Goal: Transaction & Acquisition: Purchase product/service

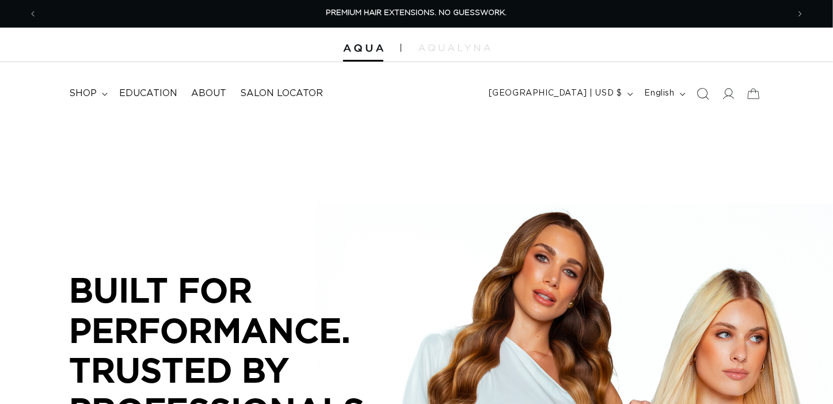
click at [710, 98] on span "Search" at bounding box center [702, 93] width 25 height 25
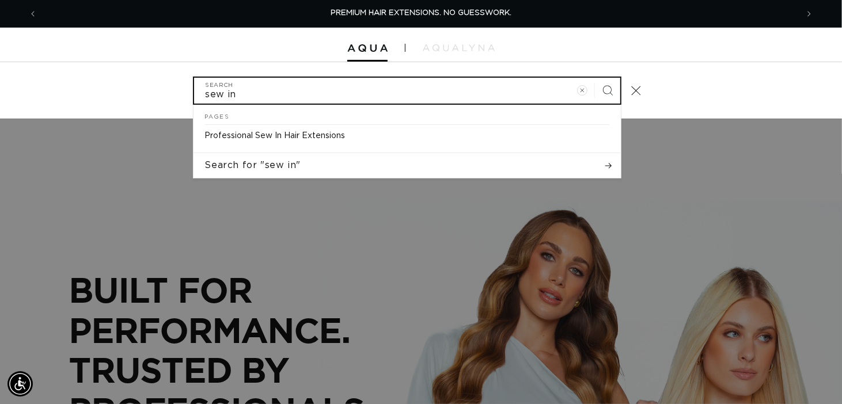
type input "sew in"
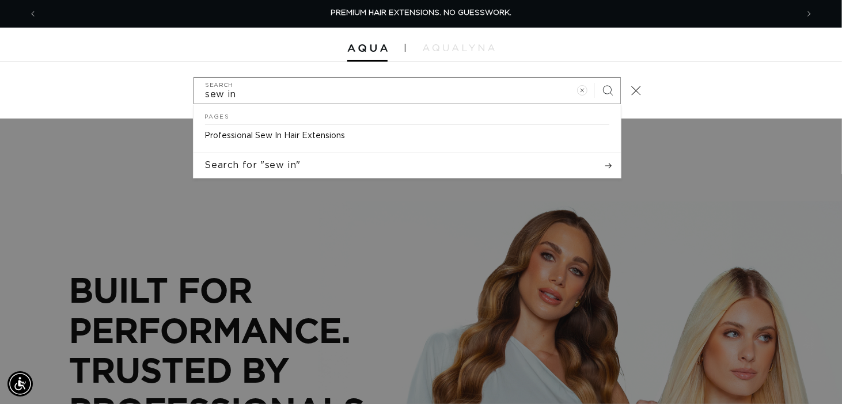
click at [347, 128] on link "Professional Sew In Hair Extensions" at bounding box center [406, 136] width 427 height 22
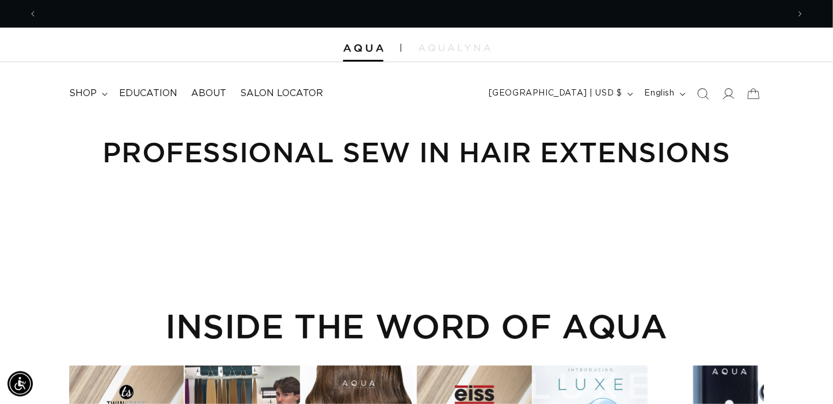
scroll to position [0, 751]
click at [729, 99] on icon at bounding box center [728, 93] width 12 height 12
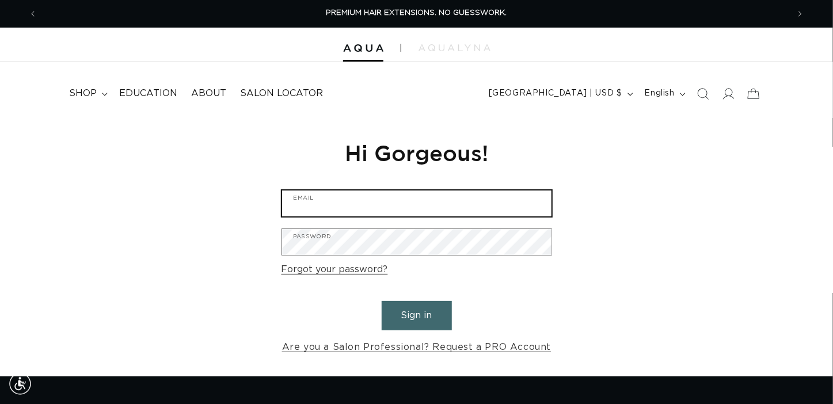
click at [524, 207] on input "Email" at bounding box center [416, 204] width 269 height 26
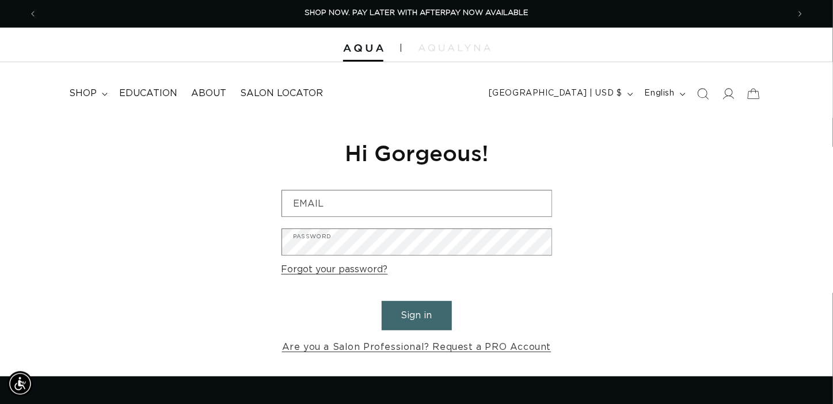
click at [739, 165] on div "Reset your password We will send you an email to reset your password Email Subm…" at bounding box center [416, 247] width 833 height 258
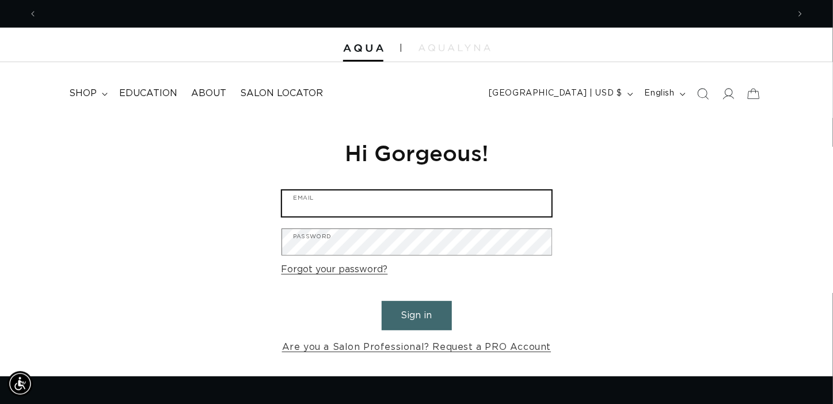
click at [498, 200] on input "Email" at bounding box center [416, 204] width 269 height 26
type input "liliana.rubino28@gmail.com"
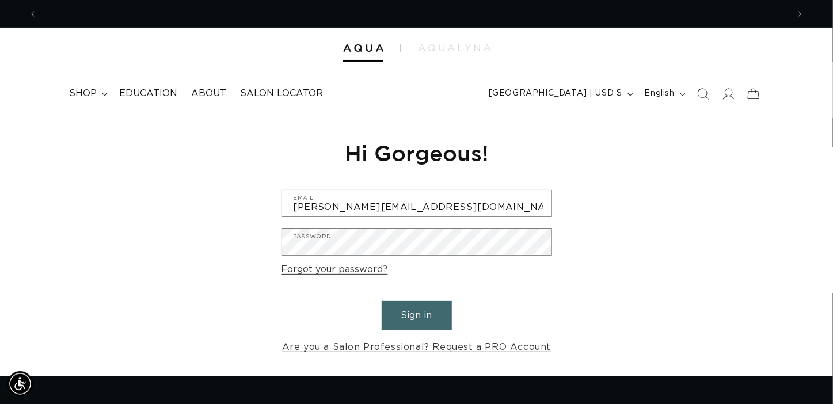
scroll to position [0, 751]
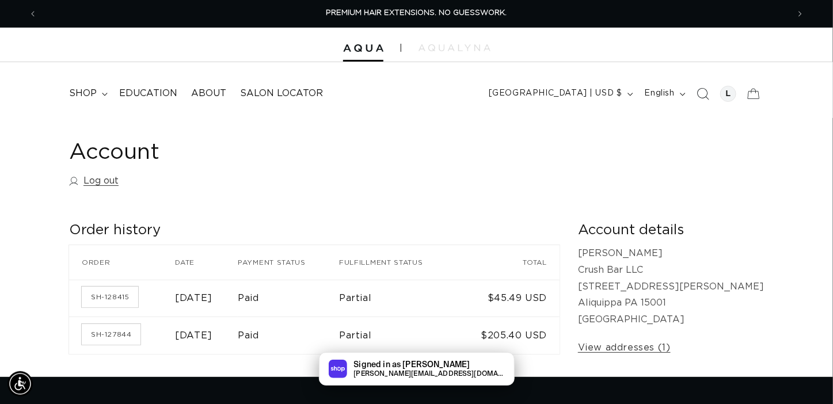
click at [710, 86] on span "Search" at bounding box center [702, 93] width 25 height 25
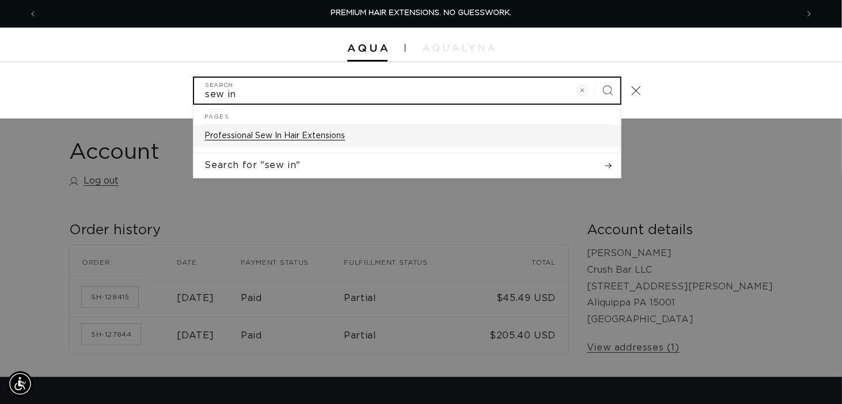
type input "sew in"
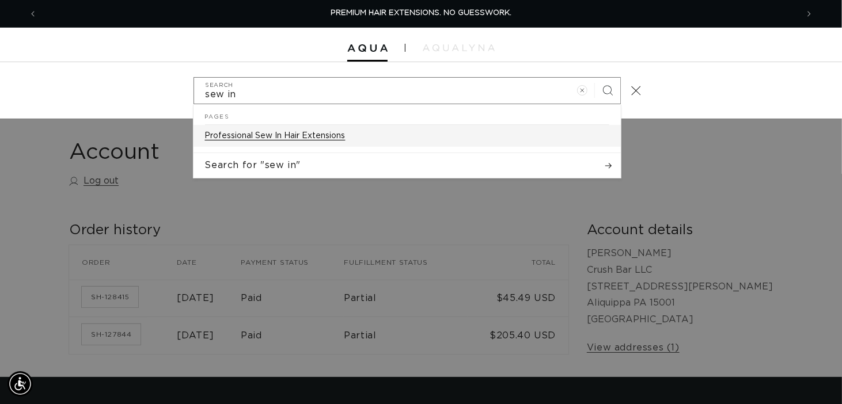
click at [347, 129] on link "Professional Sew In Hair Extensions" at bounding box center [406, 136] width 427 height 22
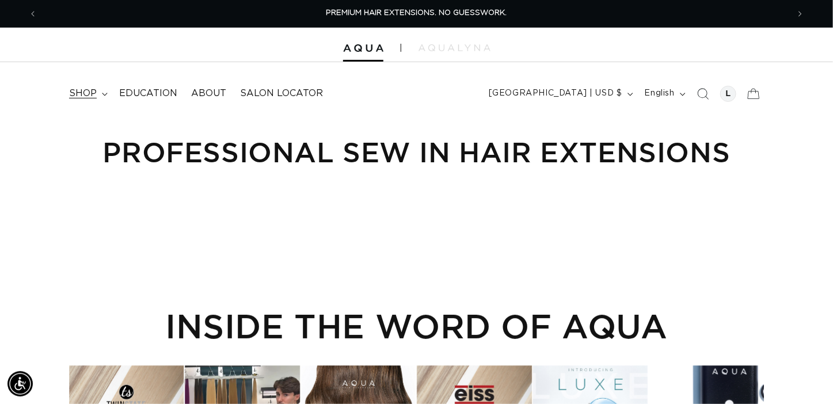
click at [90, 105] on summary "shop" at bounding box center [87, 94] width 50 height 26
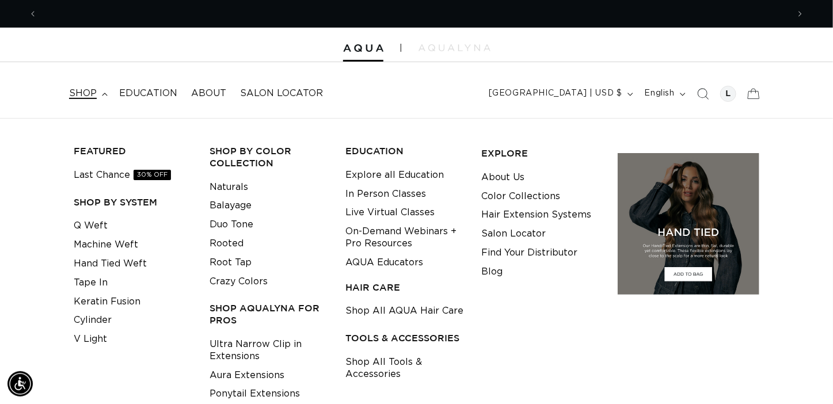
scroll to position [0, 1502]
click at [135, 247] on link "Machine Weft" at bounding box center [106, 244] width 64 height 19
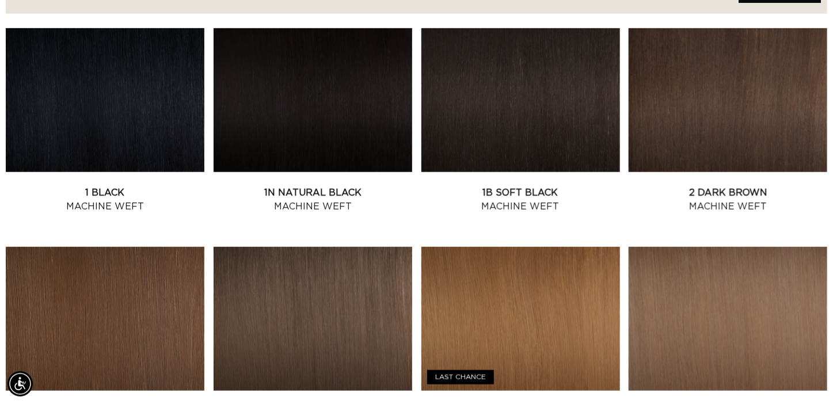
scroll to position [0, 751]
click at [740, 186] on link "2 Dark Brown Machine Weft" at bounding box center [728, 200] width 199 height 28
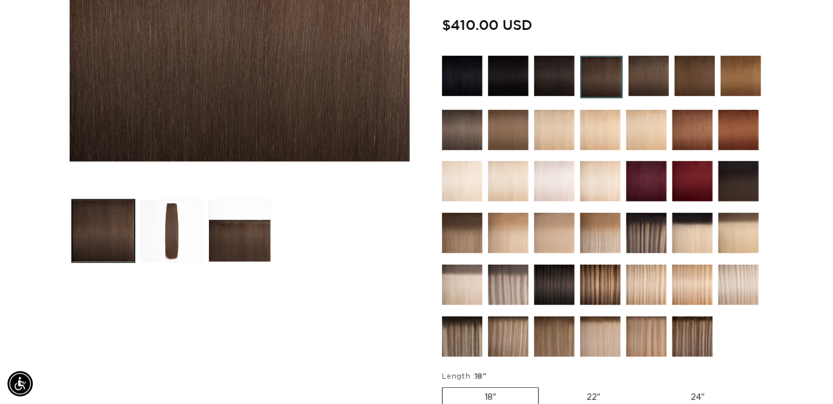
scroll to position [305, 0]
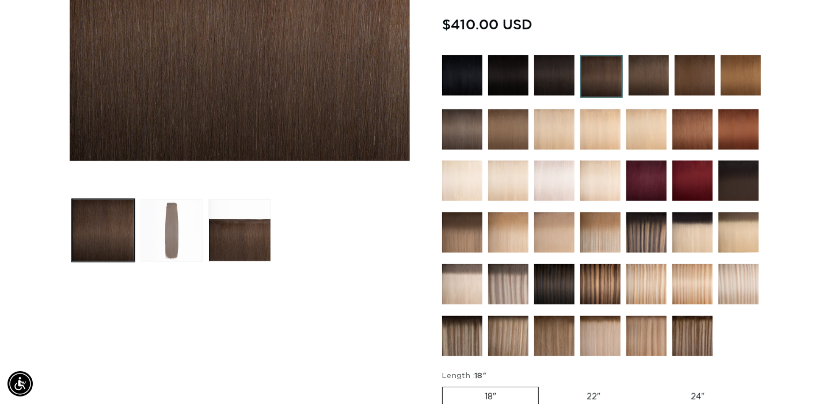
click at [166, 242] on button "Load image 2 in gallery view" at bounding box center [171, 230] width 63 height 63
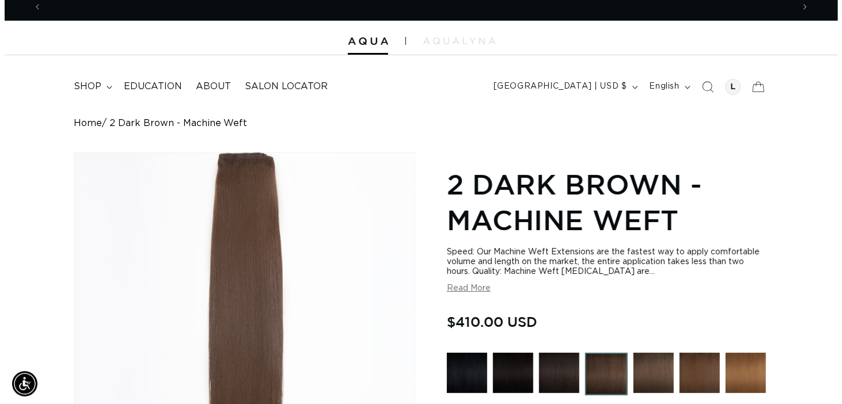
scroll to position [0, 0]
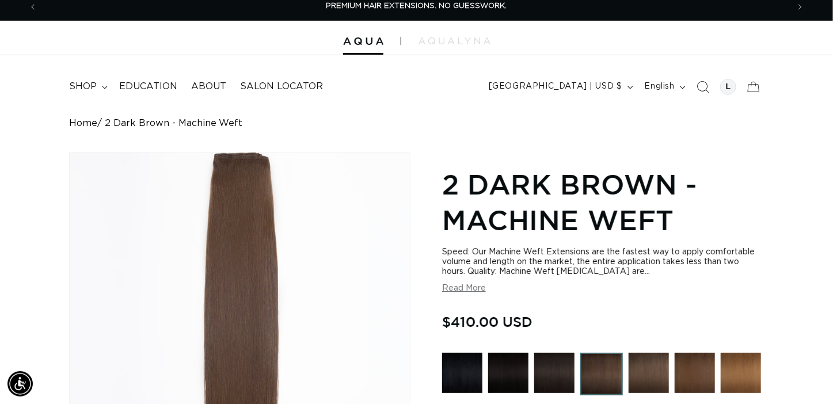
click at [703, 93] on span "Search" at bounding box center [702, 86] width 25 height 25
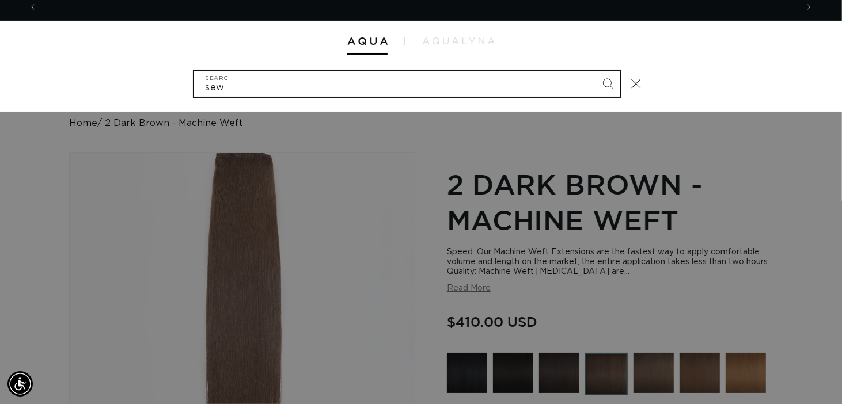
scroll to position [0, 1520]
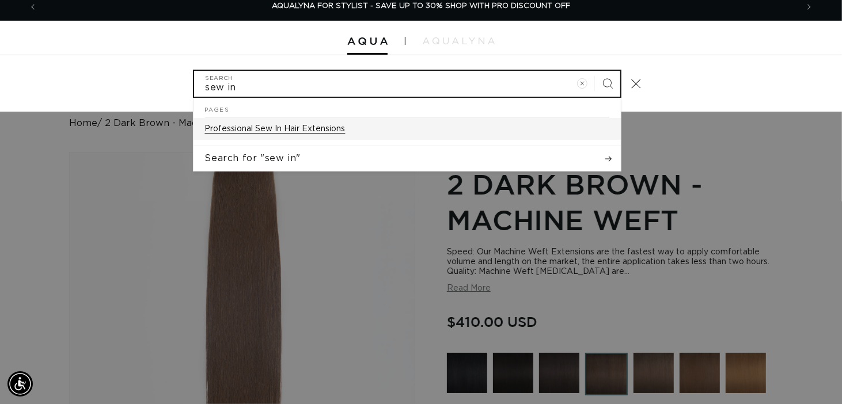
type input "sew in"
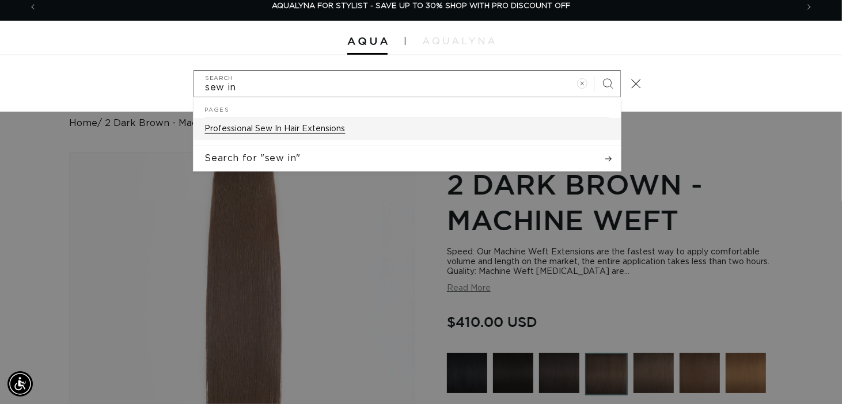
click at [341, 128] on p "Professional Sew In Hair Extensions" at bounding box center [275, 129] width 140 height 10
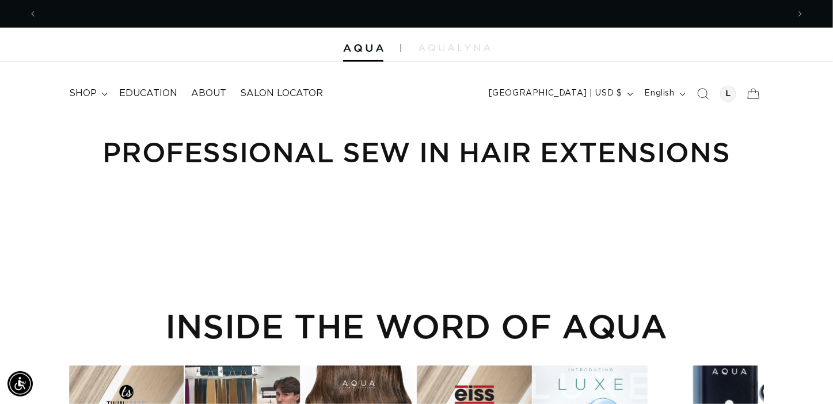
scroll to position [0, 751]
click at [90, 91] on span "shop" at bounding box center [83, 93] width 28 height 12
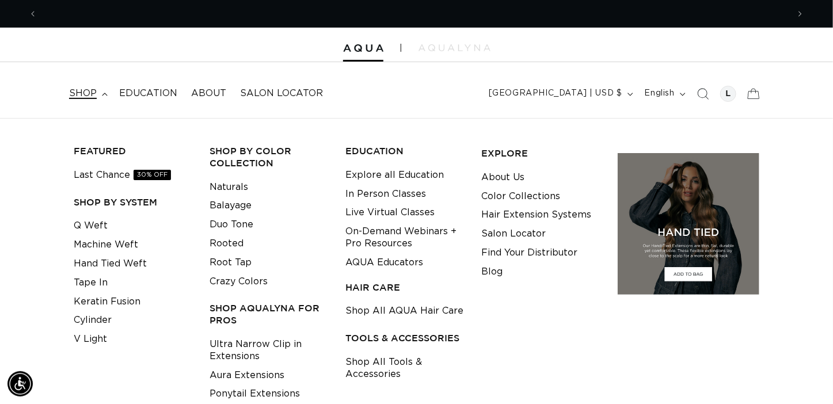
scroll to position [0, 1502]
click at [102, 223] on link "Q Weft" at bounding box center [91, 225] width 34 height 19
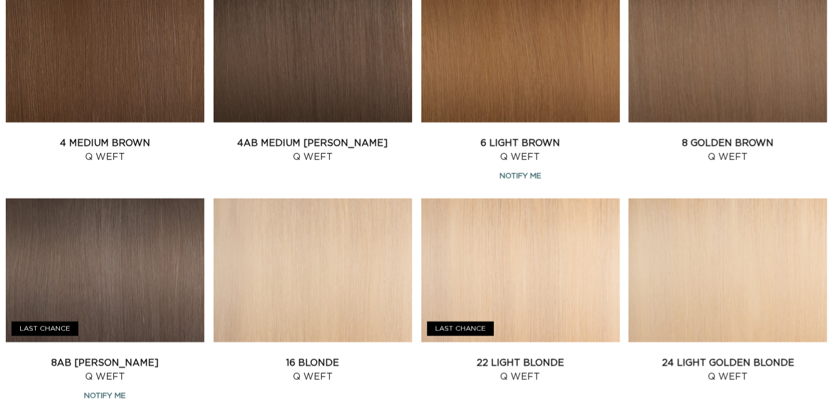
scroll to position [714, 0]
click at [334, 136] on link "4AB Medium Ash Brown Q Weft" at bounding box center [313, 150] width 199 height 28
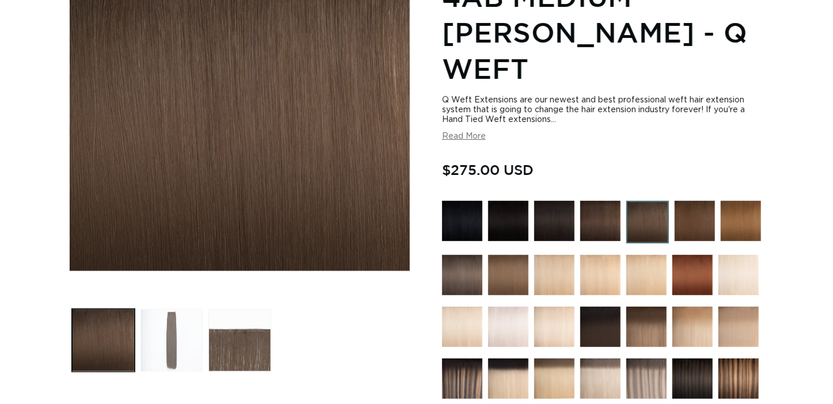
click at [177, 338] on button "Load image 2 in gallery view" at bounding box center [171, 340] width 63 height 63
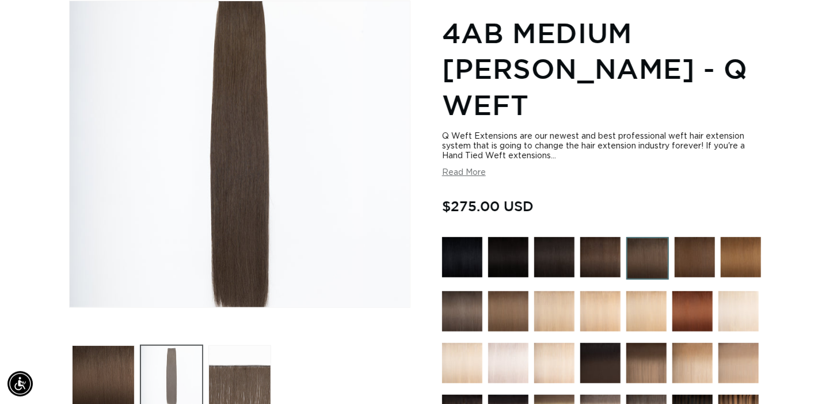
scroll to position [0, 751]
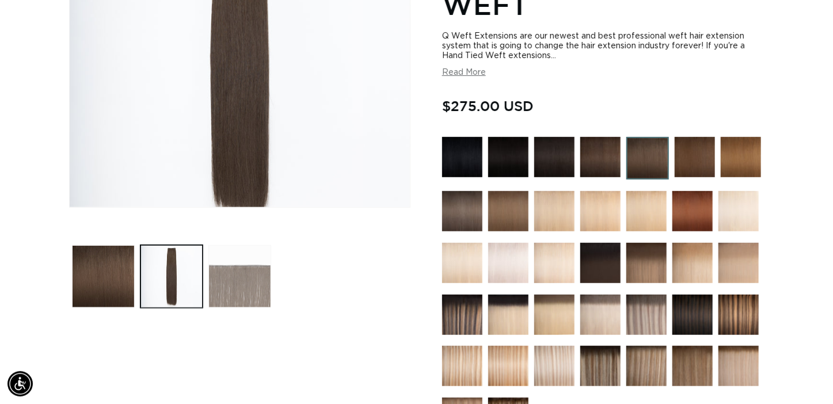
click at [241, 292] on button "Load image 3 in gallery view" at bounding box center [239, 276] width 63 height 63
